Goal: Task Accomplishment & Management: Manage account settings

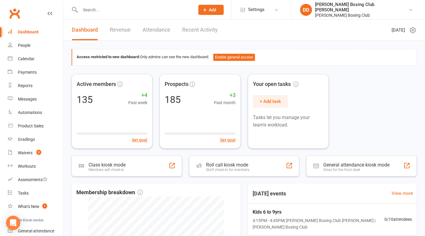
click at [87, 12] on input "text" at bounding box center [134, 10] width 112 height 8
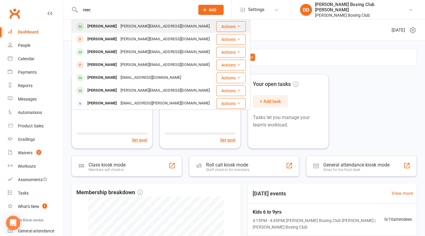
type input "reec"
click at [225, 29] on button "Actions" at bounding box center [231, 26] width 30 height 11
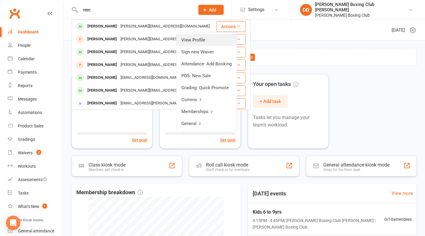
click at [214, 41] on link "View Profile" at bounding box center [207, 40] width 60 height 12
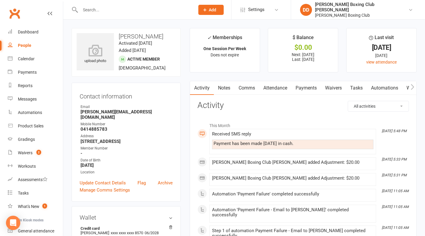
scroll to position [60, 0]
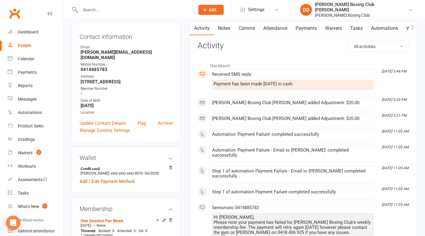
click at [95, 178] on link "Add / Edit Payment Method" at bounding box center [107, 181] width 55 height 7
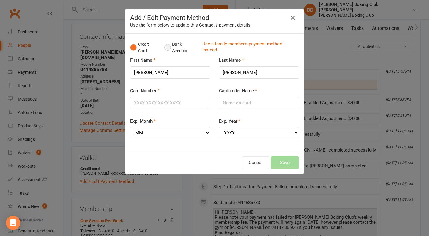
click at [165, 49] on button "Bank Account" at bounding box center [181, 47] width 33 height 18
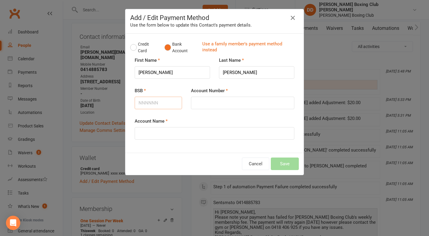
click at [157, 105] on input "BSB" at bounding box center [158, 103] width 47 height 13
type input "112879"
click at [198, 103] on input "Account Number" at bounding box center [242, 103] width 103 height 13
type input "470763521"
click at [162, 134] on input "Account Name" at bounding box center [215, 133] width 160 height 13
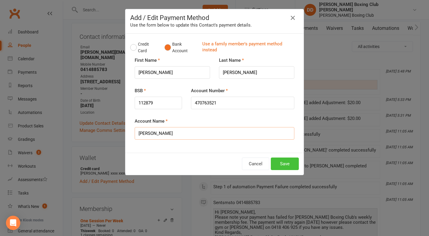
type input "[PERSON_NAME]"
click at [282, 165] on button "Save" at bounding box center [285, 163] width 28 height 13
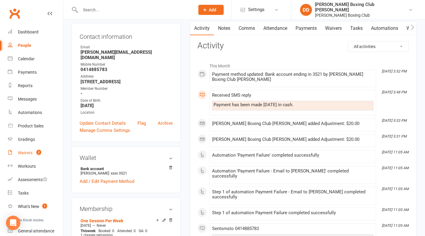
click at [25, 153] on div "Waivers" at bounding box center [25, 152] width 15 height 5
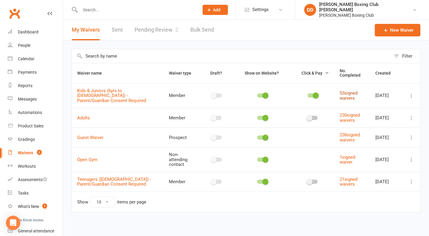
click at [340, 94] on link "53 signed waivers" at bounding box center [349, 95] width 18 height 10
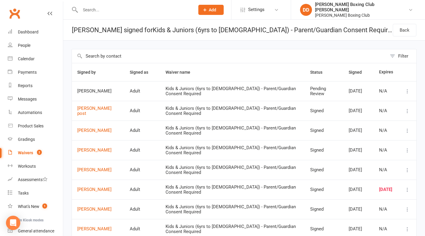
click at [19, 153] on div "Waivers" at bounding box center [25, 152] width 15 height 5
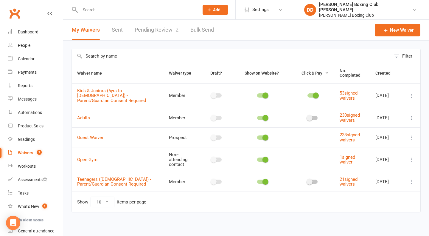
click at [147, 28] on link "Pending Review 2" at bounding box center [157, 30] width 44 height 21
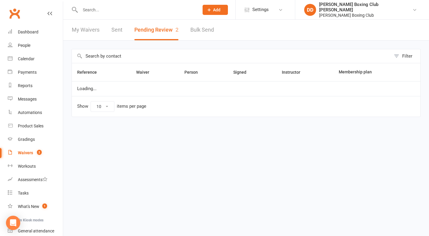
select select "50"
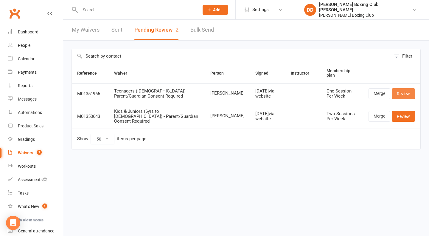
click at [405, 90] on link "Review" at bounding box center [403, 93] width 23 height 11
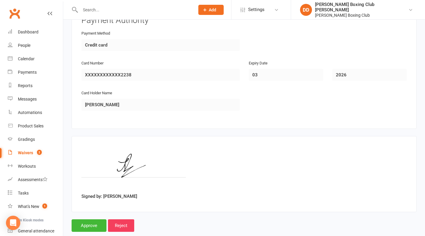
scroll to position [534, 0]
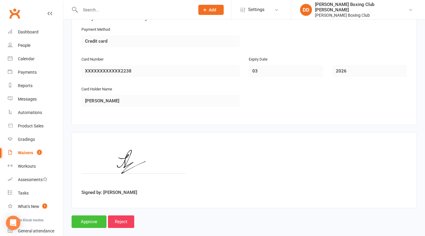
click at [89, 215] on input "Approve" at bounding box center [89, 221] width 35 height 13
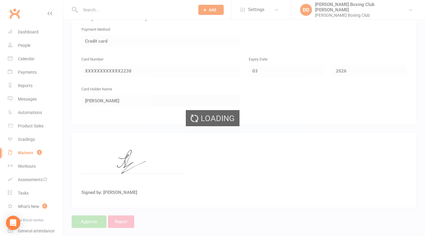
select select "50"
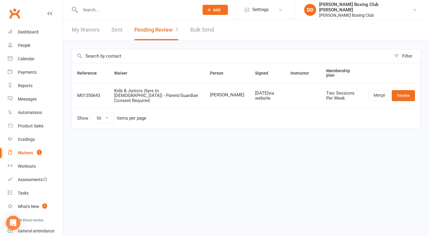
click at [27, 153] on div "Waivers" at bounding box center [25, 152] width 15 height 5
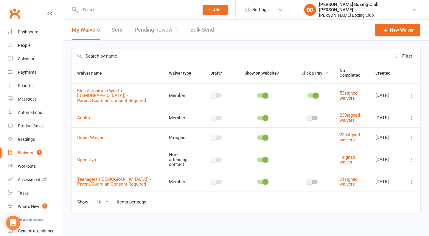
click at [343, 93] on link "53 signed waivers" at bounding box center [349, 95] width 18 height 10
click at [342, 177] on link "21 signed waivers" at bounding box center [349, 182] width 18 height 10
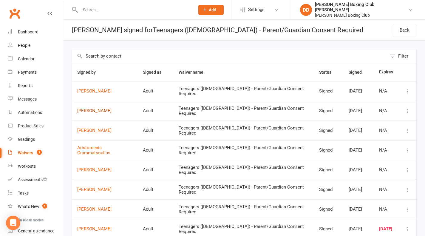
click at [88, 112] on link "[PERSON_NAME]" at bounding box center [104, 110] width 55 height 5
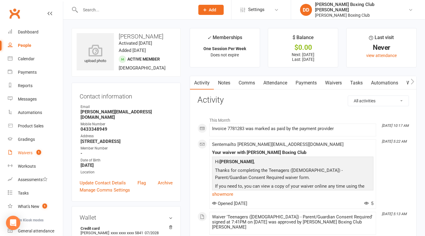
click at [25, 151] on div "Waivers" at bounding box center [25, 152] width 15 height 5
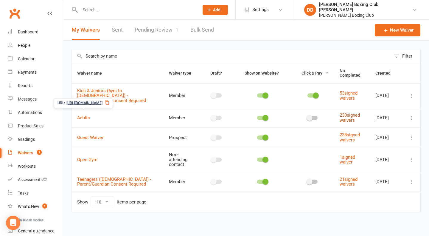
click at [344, 112] on link "230 signed waivers" at bounding box center [350, 117] width 20 height 10
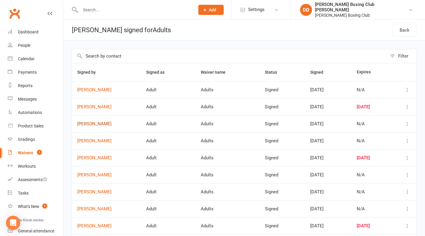
click at [89, 124] on link "[PERSON_NAME]" at bounding box center [106, 123] width 58 height 5
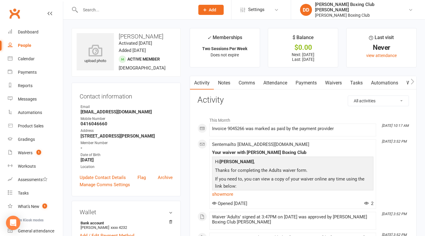
click at [24, 44] on div "People" at bounding box center [24, 45] width 13 height 5
select select "100"
